Goal: Navigation & Orientation: Find specific page/section

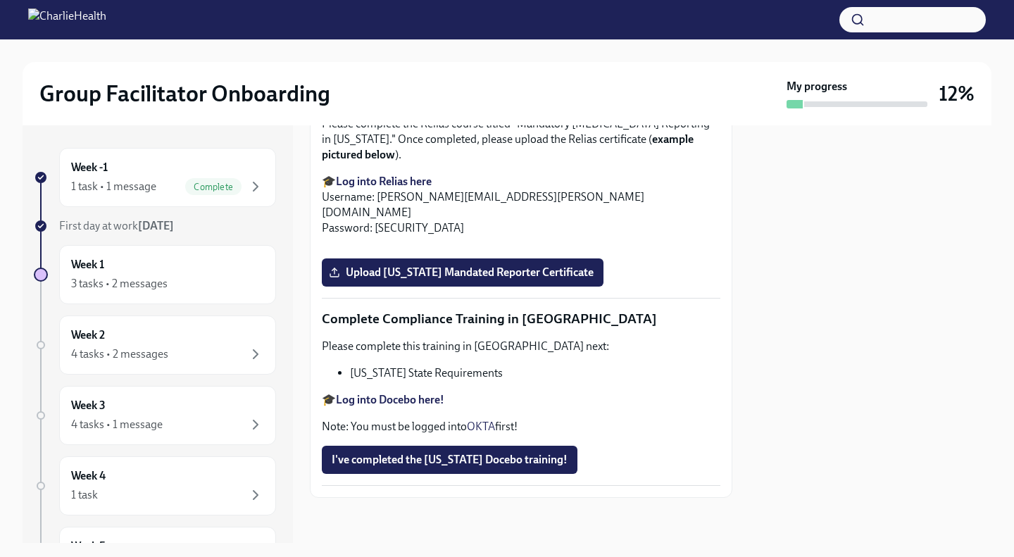
scroll to position [3074, 0]
click at [206, 294] on div "Week 1 3 tasks • 2 messages" at bounding box center [167, 274] width 217 height 59
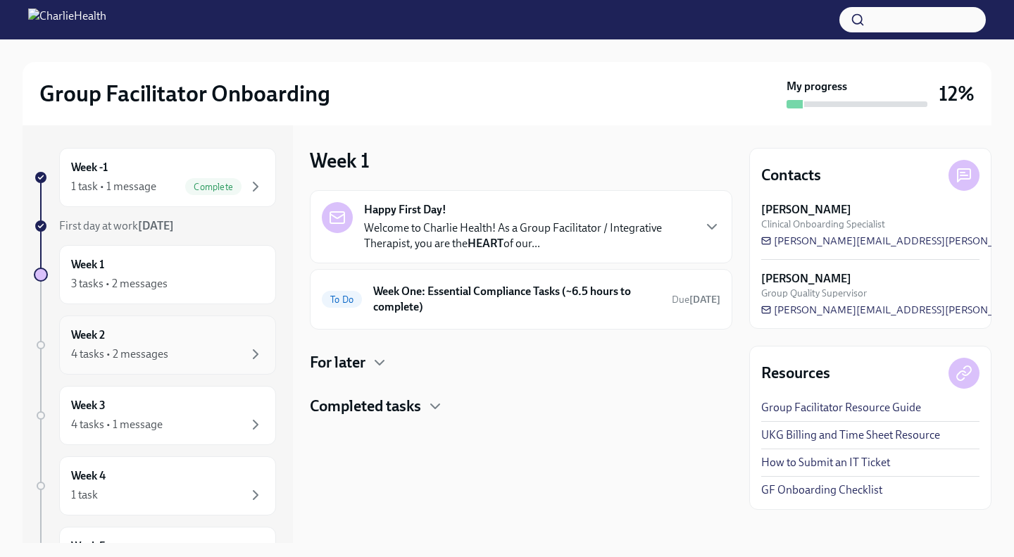
click at [220, 333] on div "Week 2 4 tasks • 2 messages" at bounding box center [167, 344] width 193 height 35
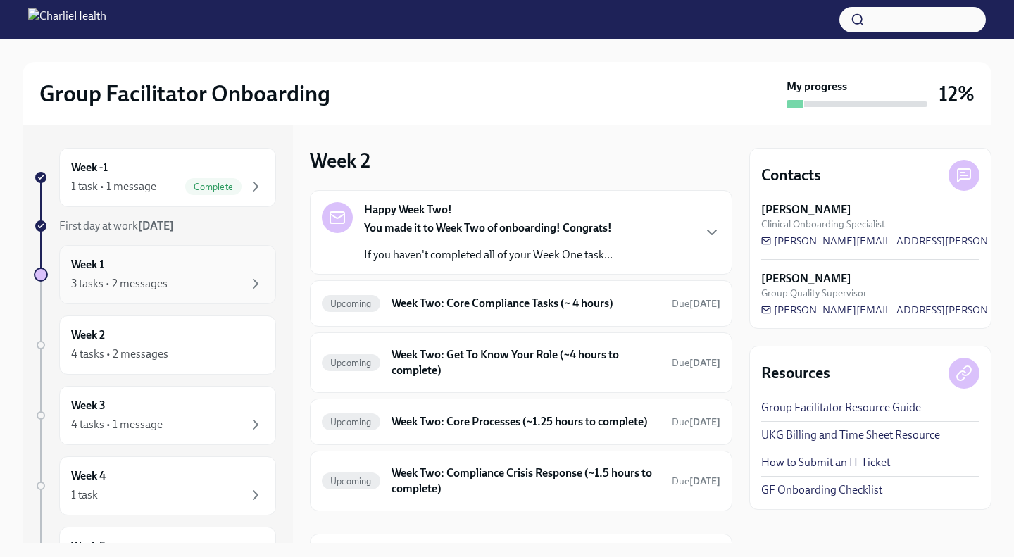
click at [224, 272] on div "Week 1 3 tasks • 2 messages" at bounding box center [167, 274] width 193 height 35
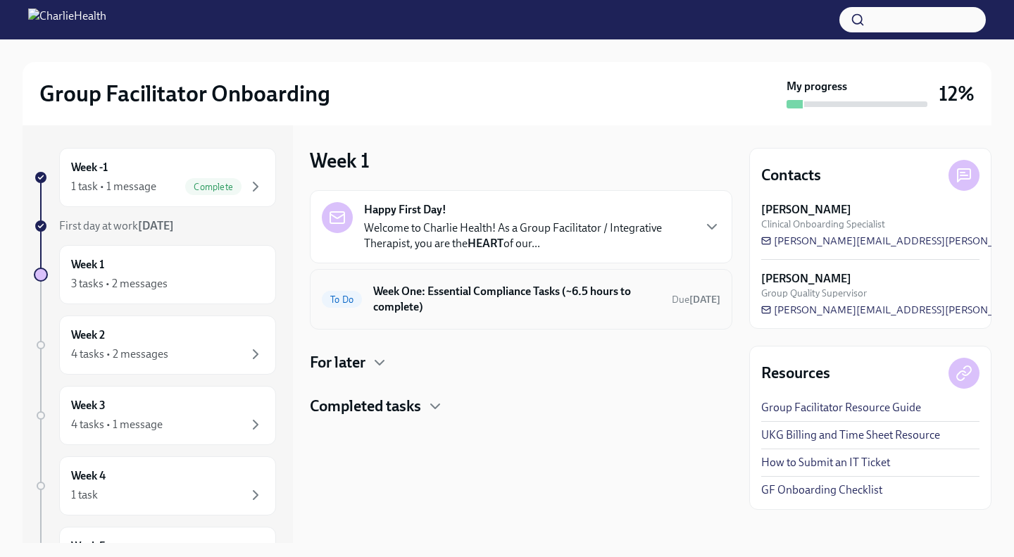
click at [442, 301] on h6 "Week One: Essential Compliance Tasks (~6.5 hours to complete)" at bounding box center [516, 299] width 287 height 31
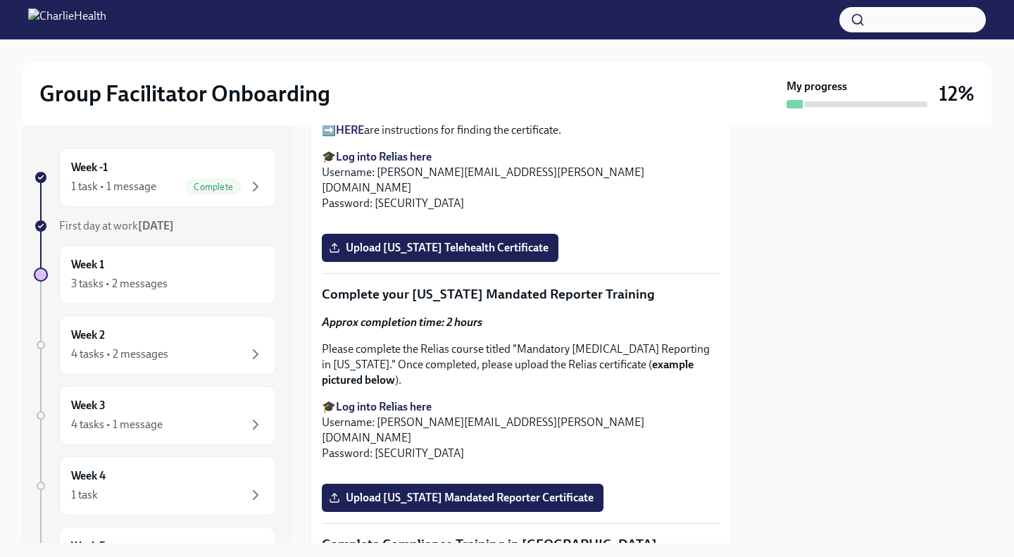
scroll to position [2238, 0]
